Goal: Find specific page/section: Find specific page/section

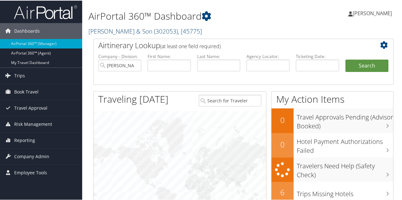
click at [112, 32] on link "CH Guenther & Son ( 302053 ) , [ 45775 ]" at bounding box center [146, 30] width 114 height 9
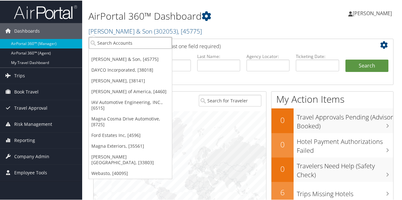
click at [115, 43] on input "search" at bounding box center [130, 42] width 83 height 12
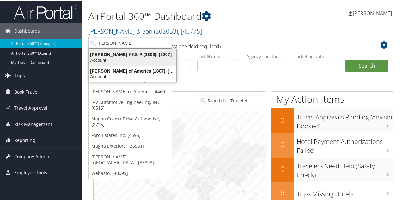
type input "kostal"
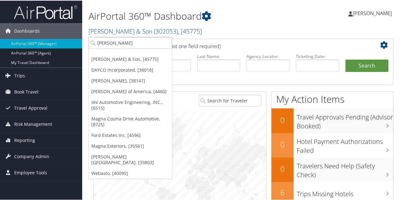
click at [241, 8] on div "AirPortal 360™ Dashboard CH Guenther & Son ( 302053 ) , [ 45775 ] CH Guenther &…" at bounding box center [192, 19] width 207 height 32
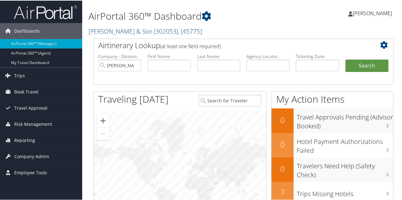
click at [118, 32] on link "CH Guenther & Son ( 302053 ) , [ 45775 ]" at bounding box center [146, 30] width 114 height 9
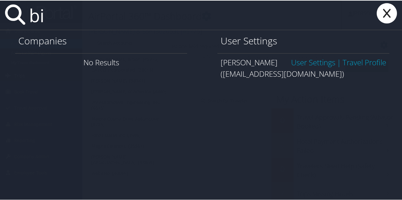
type input "b"
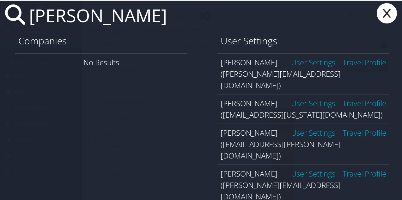
type input "adriano"
click at [382, 12] on icon at bounding box center [387, 13] width 25 height 20
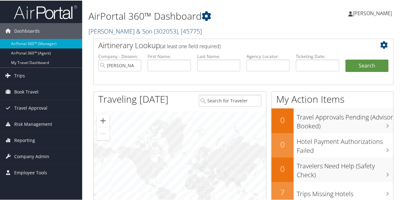
click at [124, 30] on link "CH Guenther & Son ( 302053 ) , [ 45775 ]" at bounding box center [146, 30] width 114 height 9
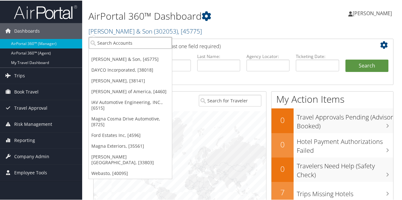
click at [124, 37] on input "search" at bounding box center [130, 42] width 83 height 12
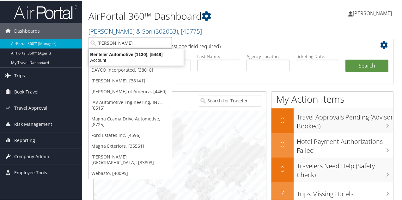
type input "benteler"
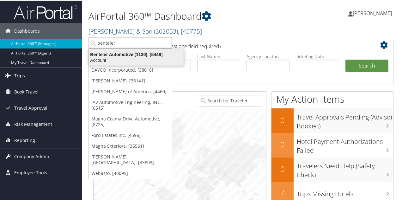
click at [125, 52] on div "Benteler Automotive (1130), [5448]" at bounding box center [136, 54] width 102 height 6
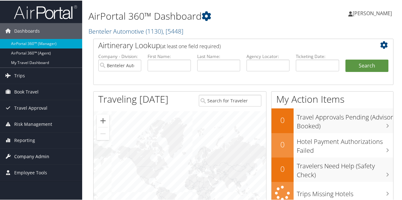
click at [24, 152] on span "Company Admin" at bounding box center [31, 156] width 35 height 16
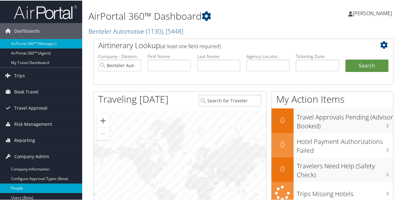
click at [27, 184] on link "People" at bounding box center [41, 187] width 82 height 9
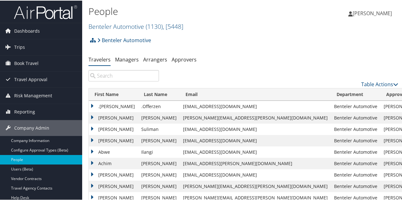
click at [131, 73] on input "search" at bounding box center [124, 74] width 71 height 11
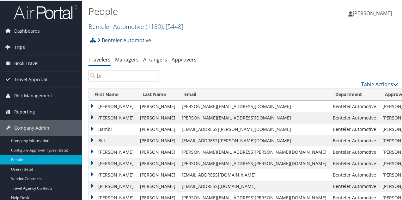
type input "bi"
click at [106, 27] on link "Benteler Automotive ( 1130 ) , [ 5448 ]" at bounding box center [136, 26] width 95 height 9
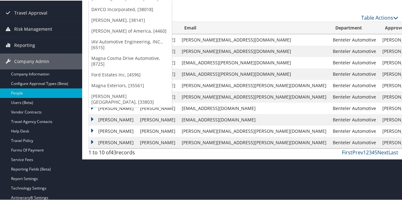
scroll to position [82, 0]
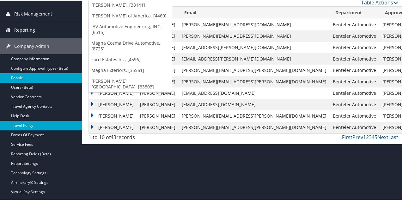
click at [34, 124] on link "Travel Policy" at bounding box center [41, 124] width 82 height 9
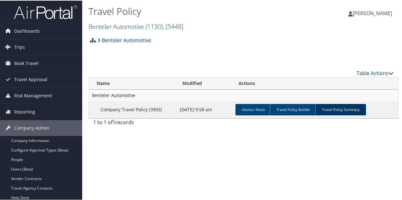
click at [329, 110] on link "Travel Policy Summary" at bounding box center [341, 108] width 51 height 11
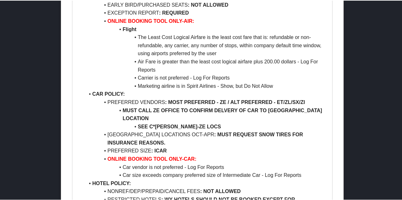
scroll to position [377, 0]
